Goal: Task Accomplishment & Management: Manage account settings

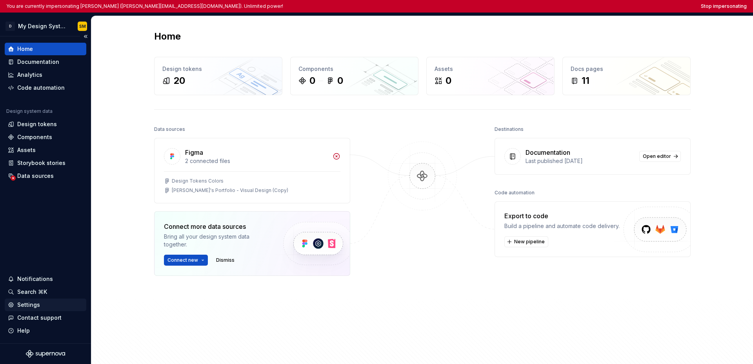
click at [39, 307] on div "Settings" at bounding box center [45, 305] width 75 height 8
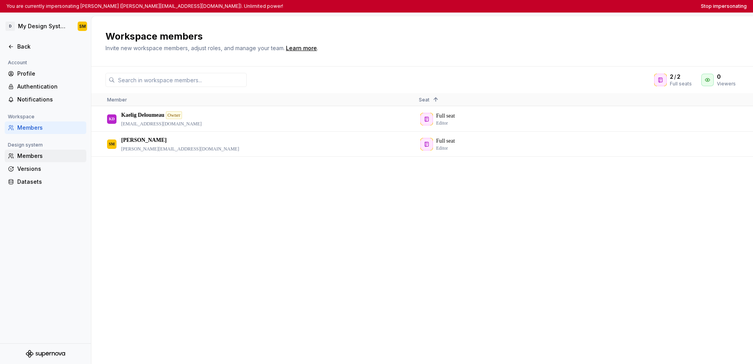
click at [42, 153] on div "Members" at bounding box center [50, 156] width 66 height 8
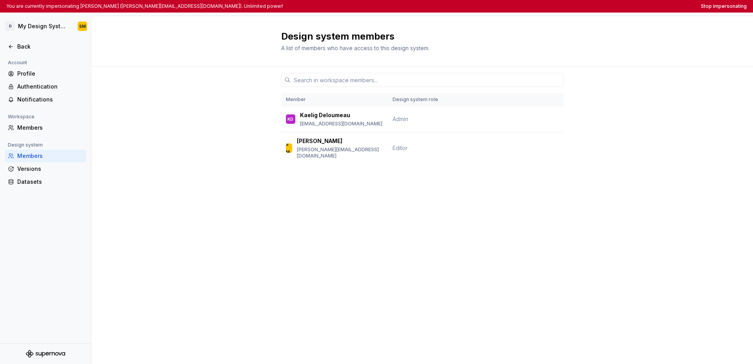
click at [40, 134] on div "Account Profile Authentication Notifications Workspace Members Design system Me…" at bounding box center [45, 125] width 91 height 135
click at [40, 132] on div "Members" at bounding box center [46, 128] width 82 height 13
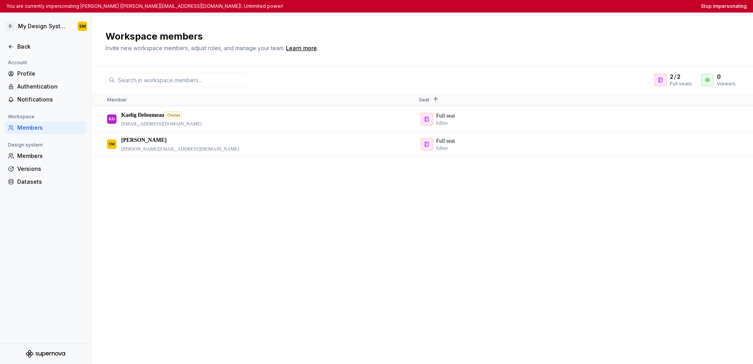
click at [280, 231] on div "KD [PERSON_NAME] Owner [EMAIL_ADDRESS][DOMAIN_NAME] Full seat Editor SM [PERSON…" at bounding box center [421, 235] width 661 height 257
click at [358, 234] on div "KD [PERSON_NAME] Owner [EMAIL_ADDRESS][DOMAIN_NAME] Full seat Editor SM [PERSON…" at bounding box center [421, 235] width 661 height 257
click at [28, 27] on html "You are currently impersonating [PERSON_NAME] ([PERSON_NAME][EMAIL_ADDRESS][DOM…" at bounding box center [376, 182] width 753 height 364
click at [130, 209] on html "You are currently impersonating [PERSON_NAME] ([PERSON_NAME][EMAIL_ADDRESS][DOM…" at bounding box center [376, 182] width 753 height 364
click at [11, 47] on icon at bounding box center [11, 47] width 6 height 6
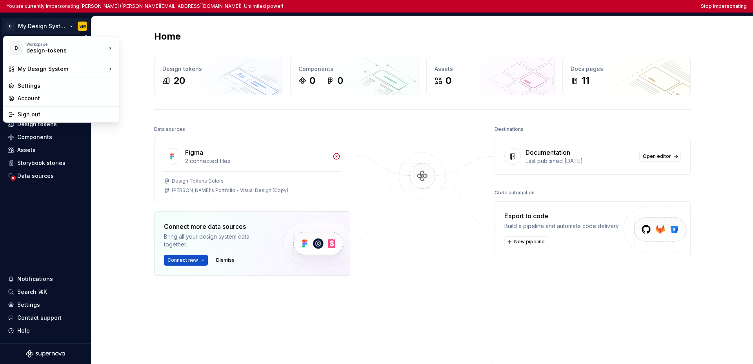
click at [40, 25] on html "You are currently impersonating [PERSON_NAME] ([PERSON_NAME][EMAIL_ADDRESS][DOM…" at bounding box center [376, 182] width 753 height 364
click at [160, 62] on div "Intuit" at bounding box center [157, 60] width 51 height 8
